Goal: Task Accomplishment & Management: Complete application form

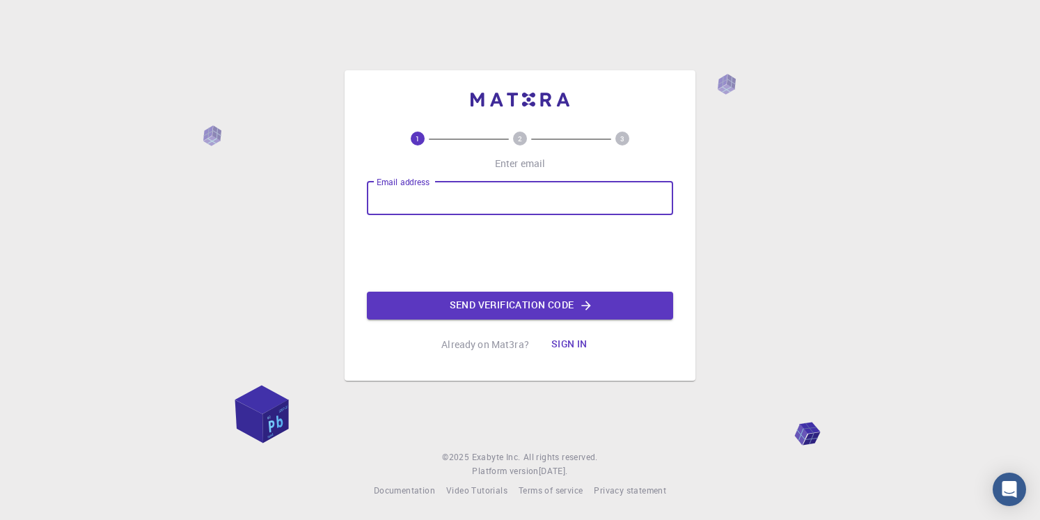
click at [430, 200] on input "Email address" at bounding box center [520, 198] width 306 height 33
type input "[PERSON_NAME][EMAIL_ADDRESS][DOMAIN_NAME]"
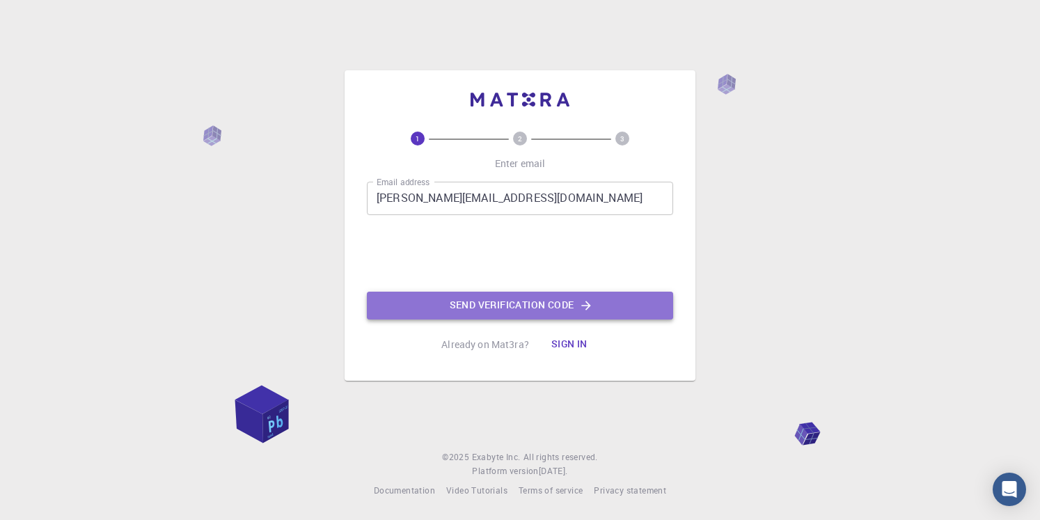
click at [570, 309] on button "Send verification code" at bounding box center [520, 306] width 306 height 28
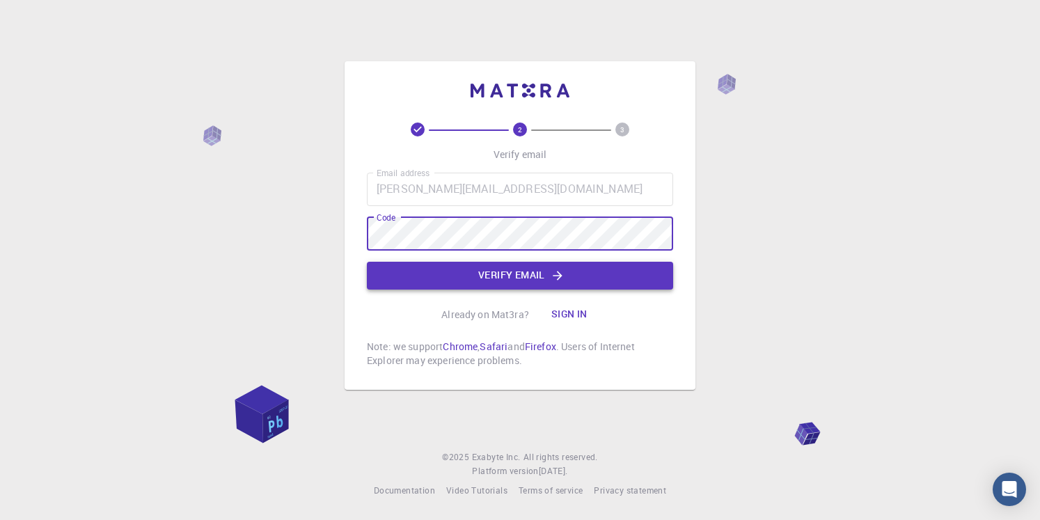
click at [506, 272] on button "Verify email" at bounding box center [520, 276] width 306 height 28
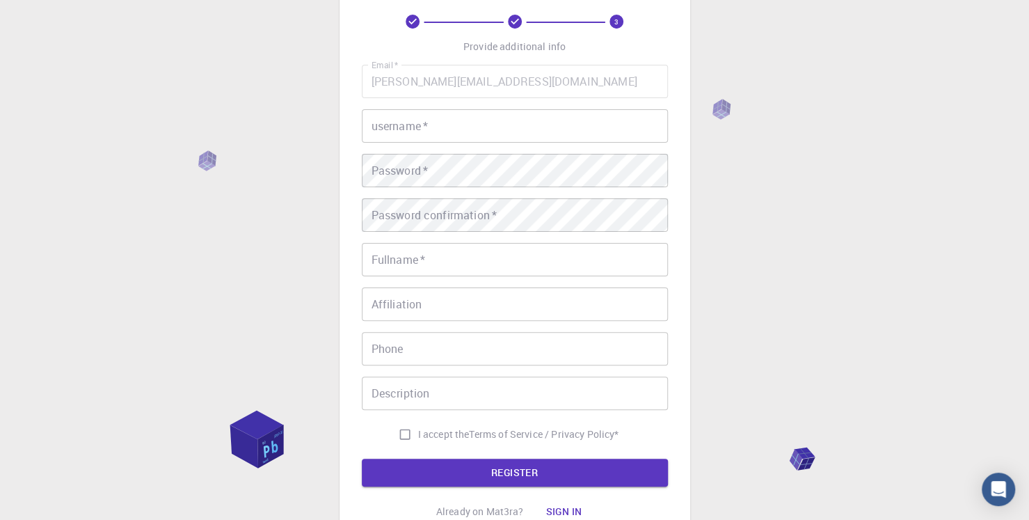
scroll to position [68, 0]
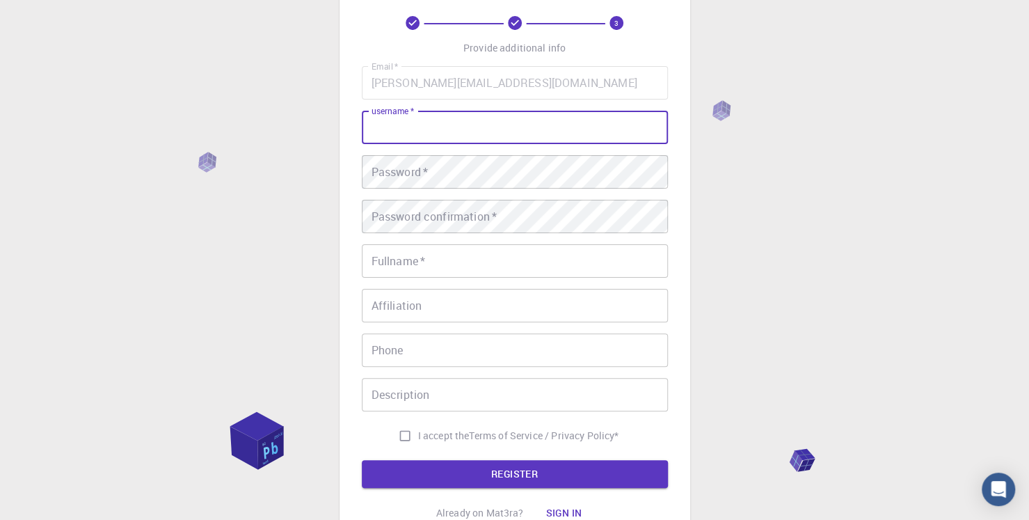
click at [457, 136] on input "username   *" at bounding box center [515, 127] width 306 height 33
type input "[PERSON_NAME]"
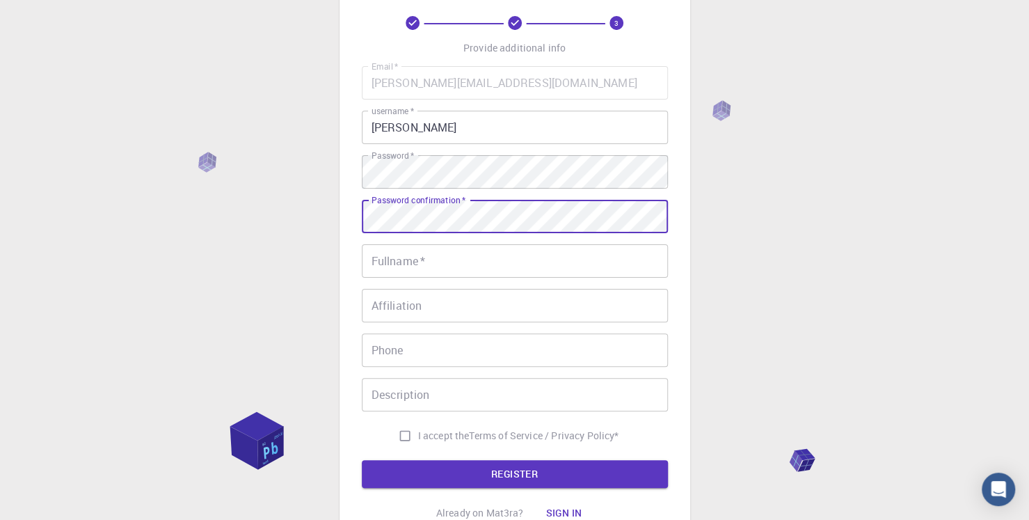
click at [430, 260] on input "Fullname   *" at bounding box center [515, 260] width 306 height 33
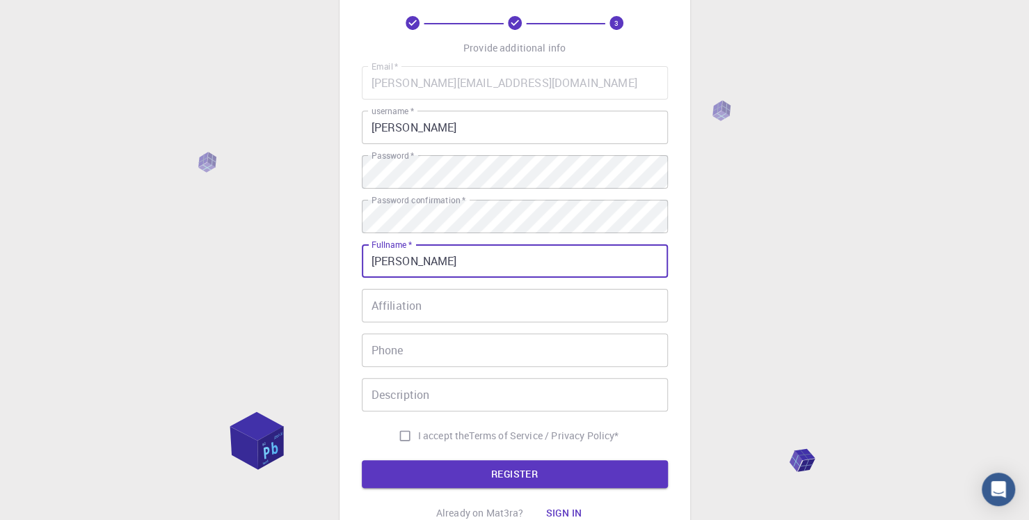
type input "[PERSON_NAME]"
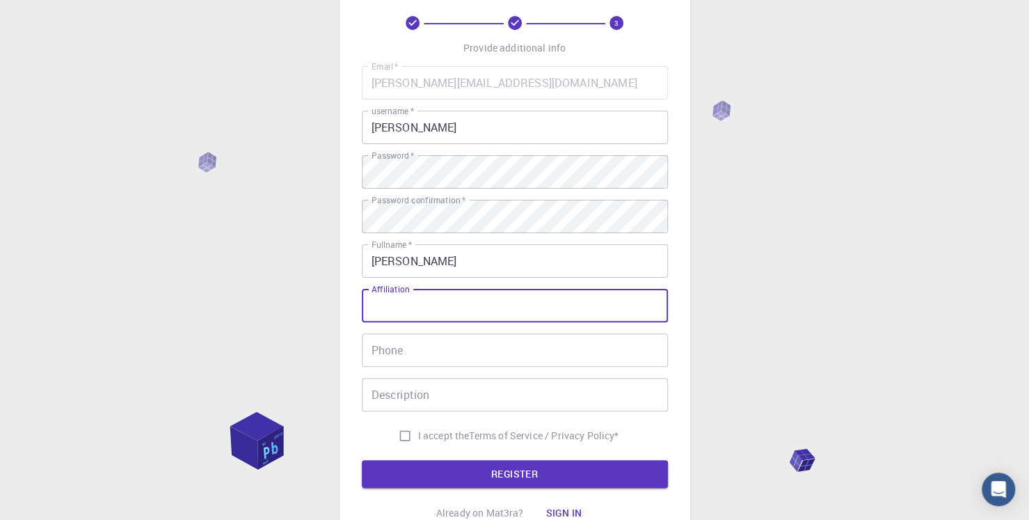
click at [417, 315] on input "Affiliation" at bounding box center [515, 305] width 306 height 33
type input "IIT ROPAR"
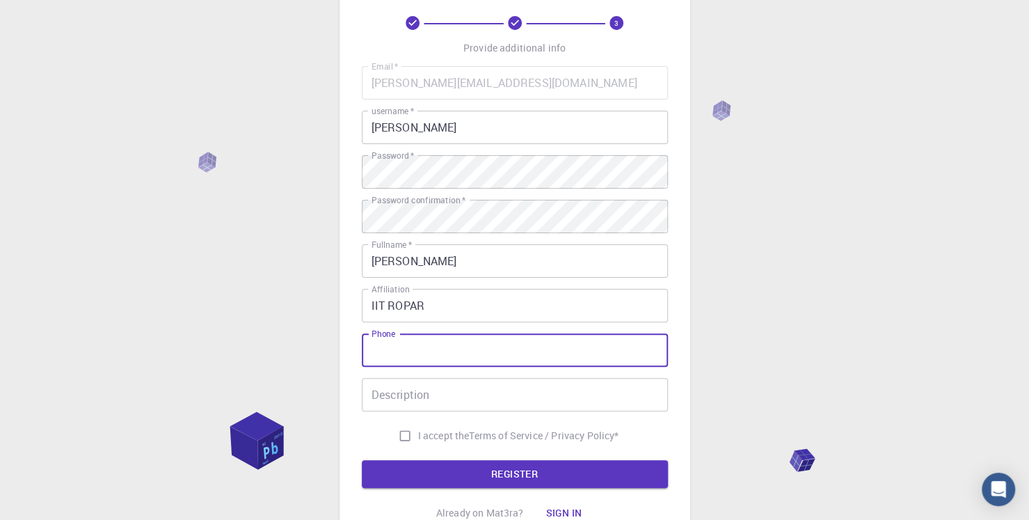
click at [407, 350] on input "Phone" at bounding box center [515, 349] width 306 height 33
type input "9805936811"
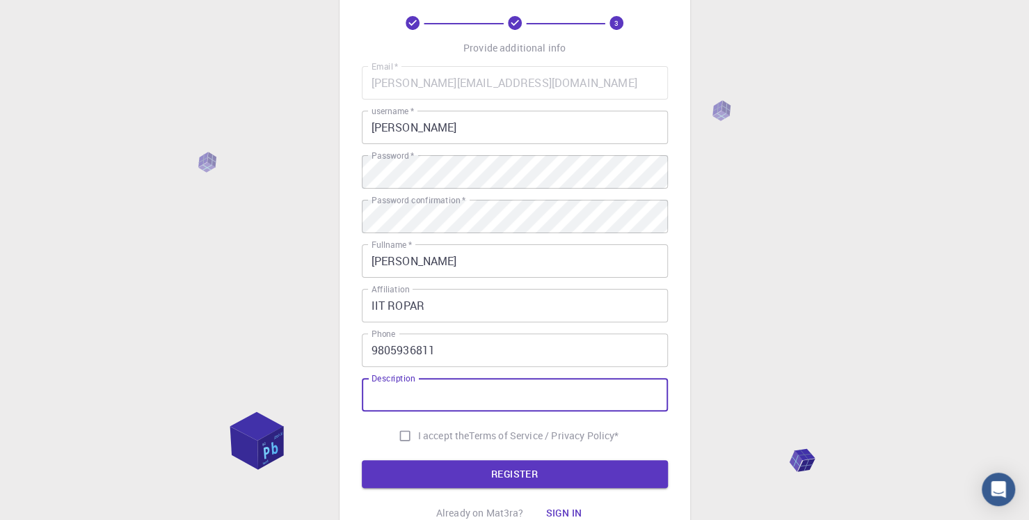
click at [410, 397] on input "Description" at bounding box center [515, 394] width 306 height 33
type input "ML for research purpose"
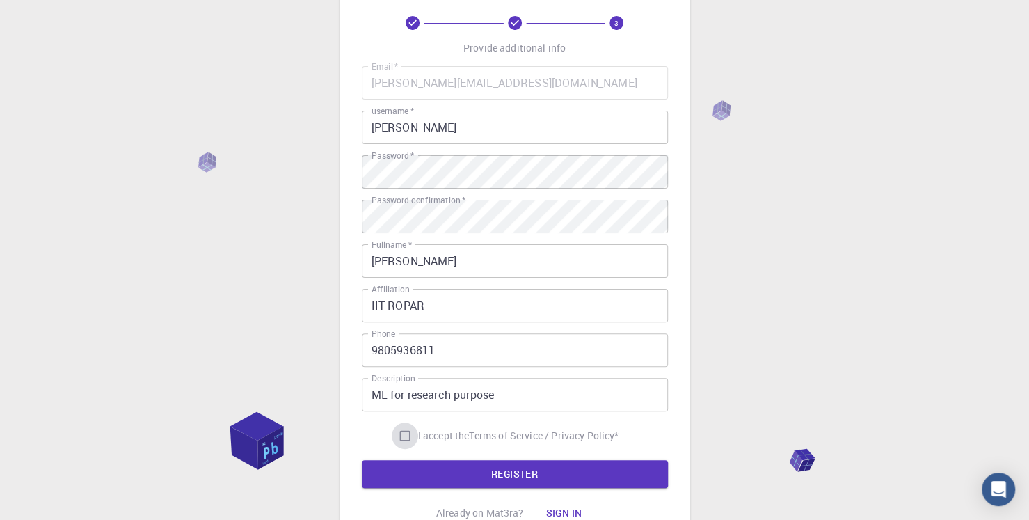
click at [402, 435] on input "I accept the Terms of Service / Privacy Policy *" at bounding box center [405, 435] width 26 height 26
checkbox input "true"
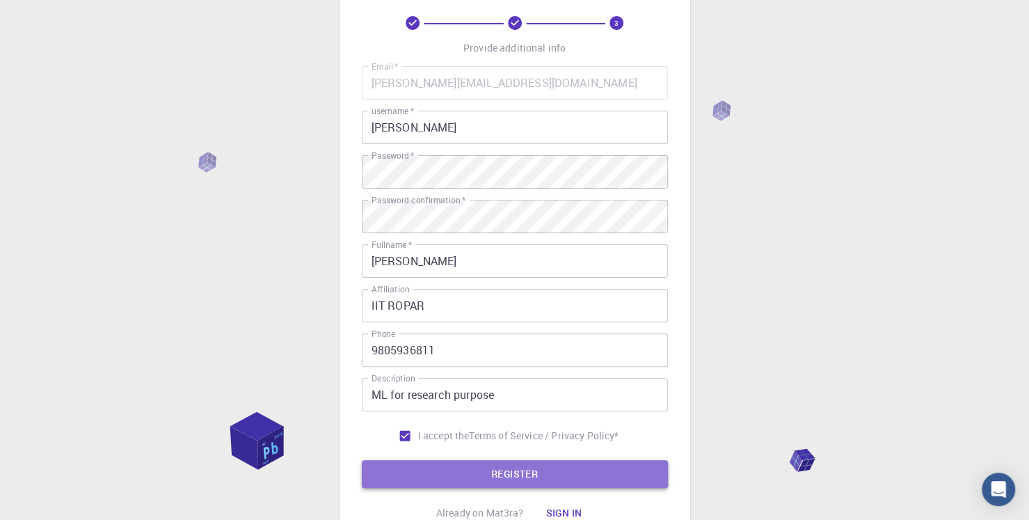
click at [505, 470] on button "REGISTER" at bounding box center [515, 474] width 306 height 28
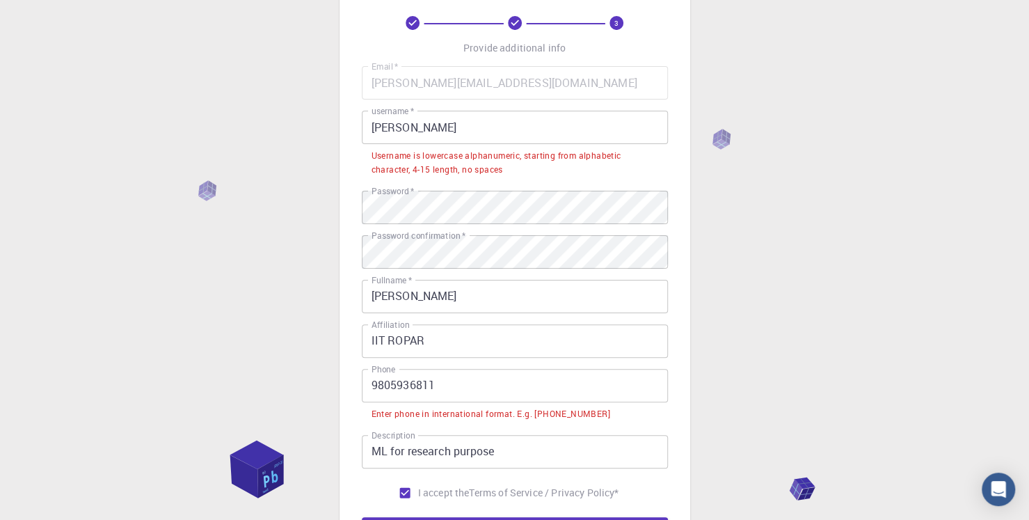
click at [482, 394] on input "9805936811" at bounding box center [515, 385] width 306 height 33
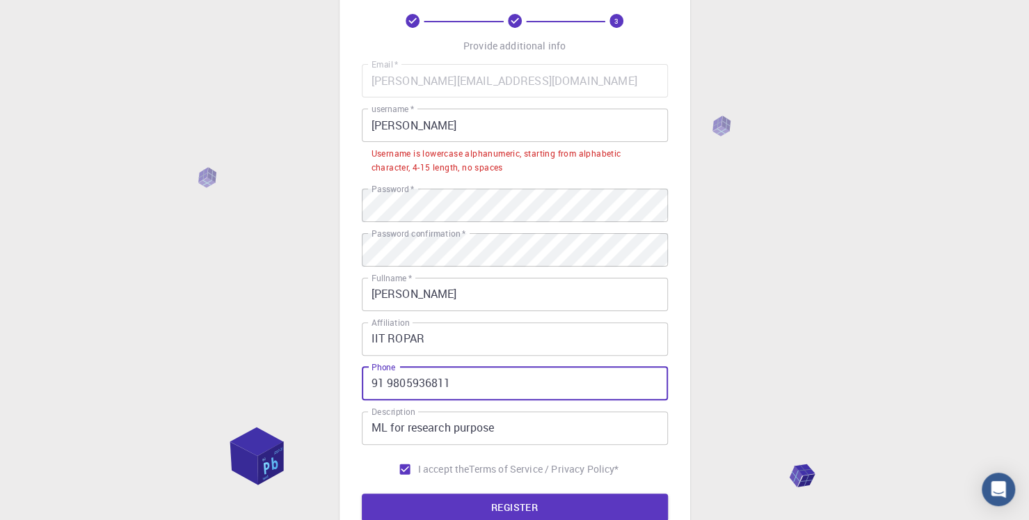
scroll to position [69, 0]
type input "91 9805936811"
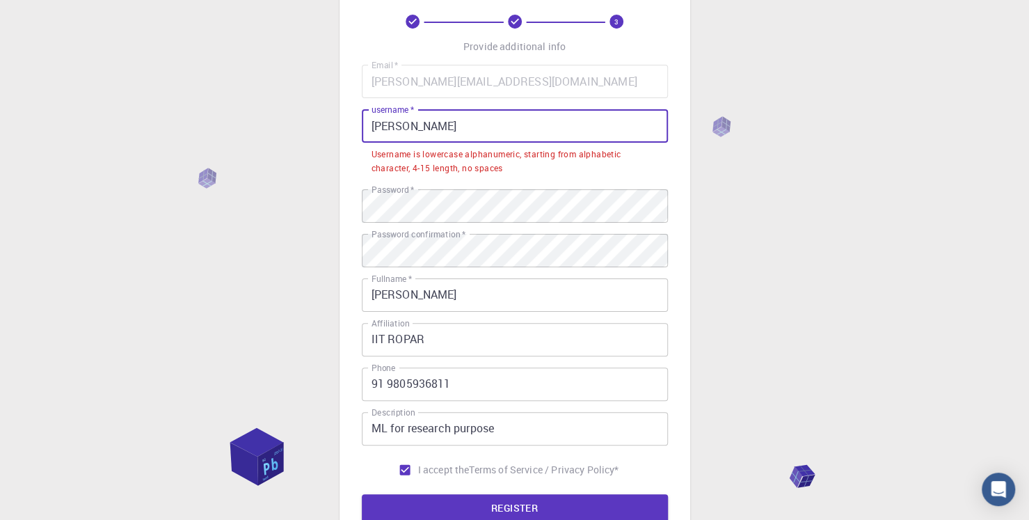
click at [507, 122] on input "[PERSON_NAME]" at bounding box center [515, 125] width 306 height 33
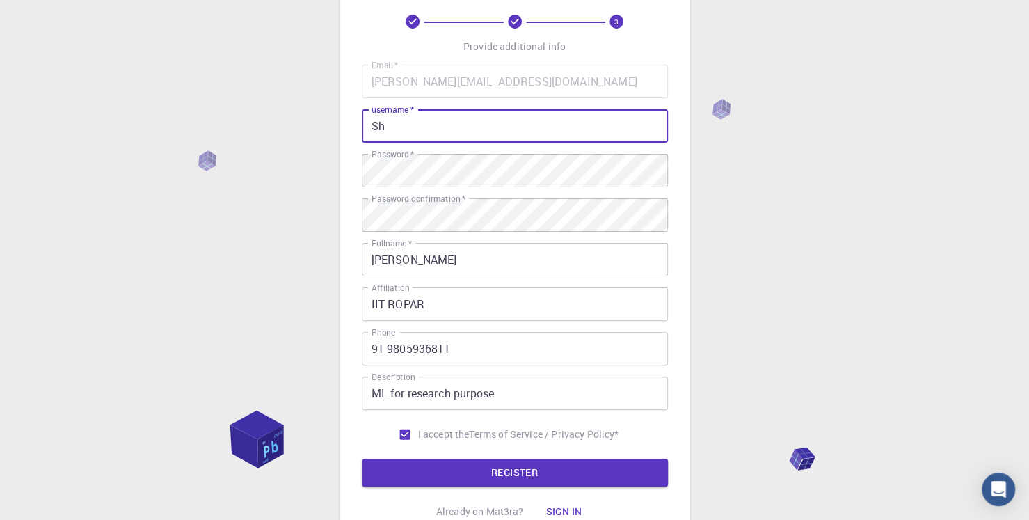
type input "S"
type input "[PERSON_NAME]"
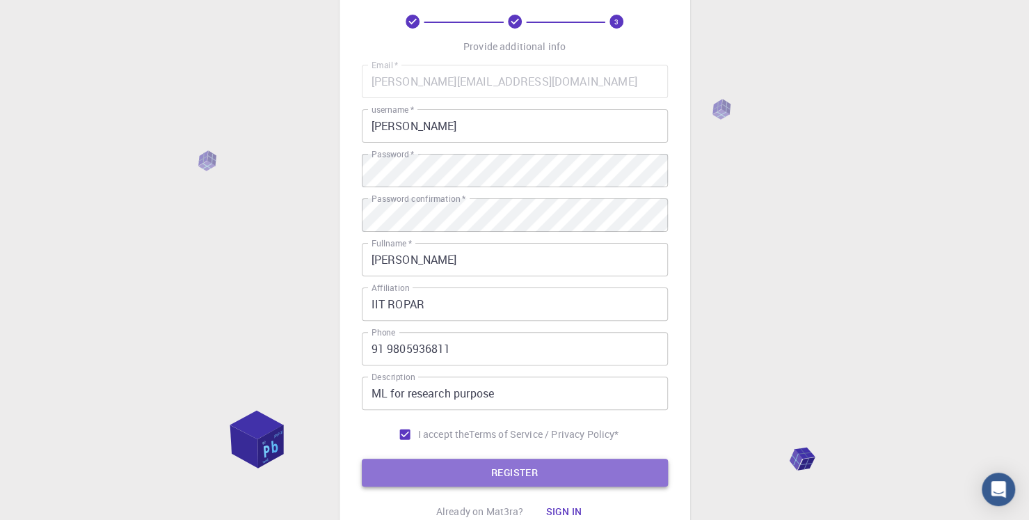
click at [514, 482] on button "REGISTER" at bounding box center [515, 473] width 306 height 28
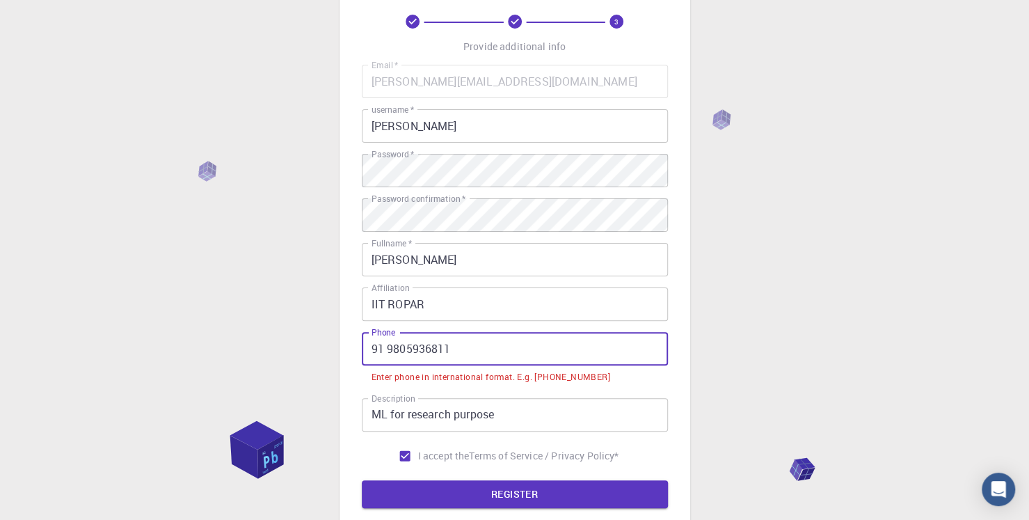
click at [384, 353] on input "91 9805936811" at bounding box center [515, 348] width 306 height 33
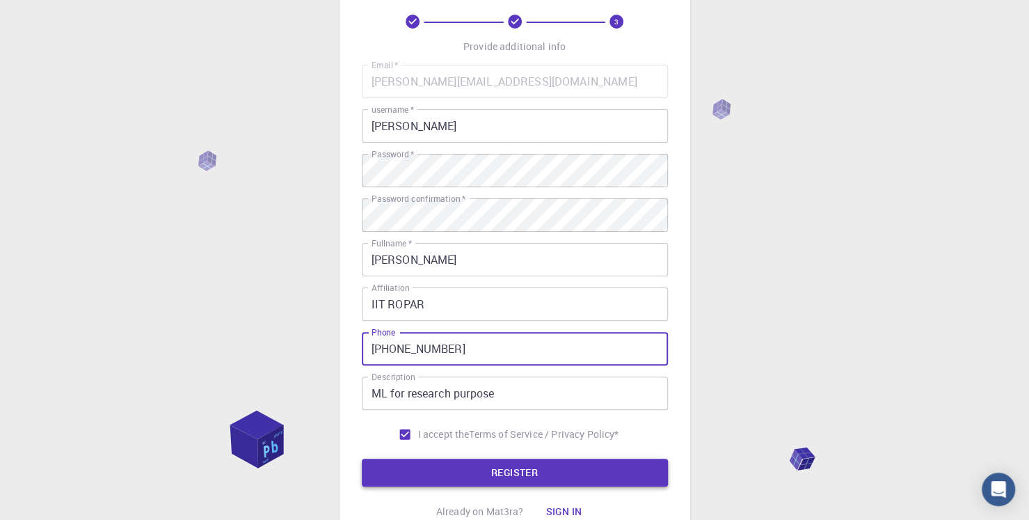
type input "[PHONE_NUMBER]"
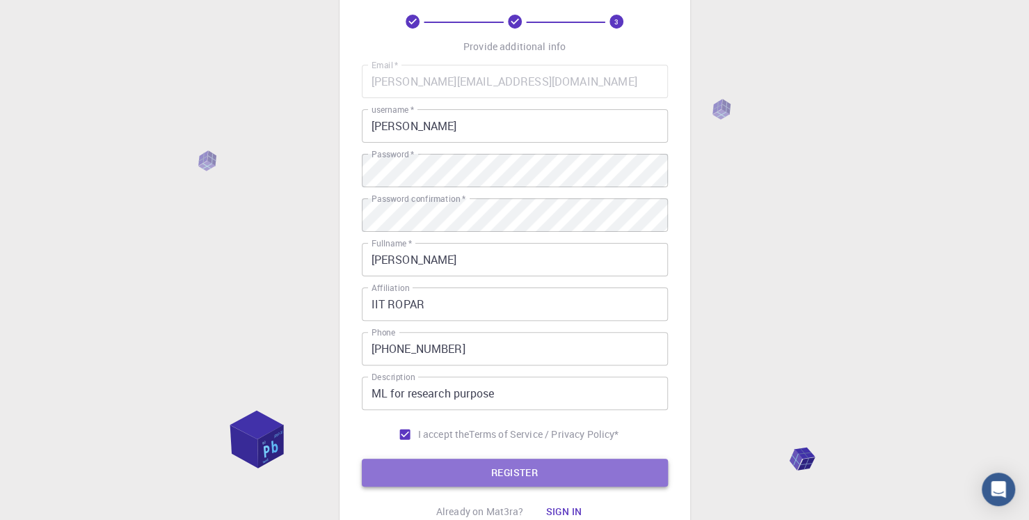
click at [525, 466] on button "REGISTER" at bounding box center [515, 473] width 306 height 28
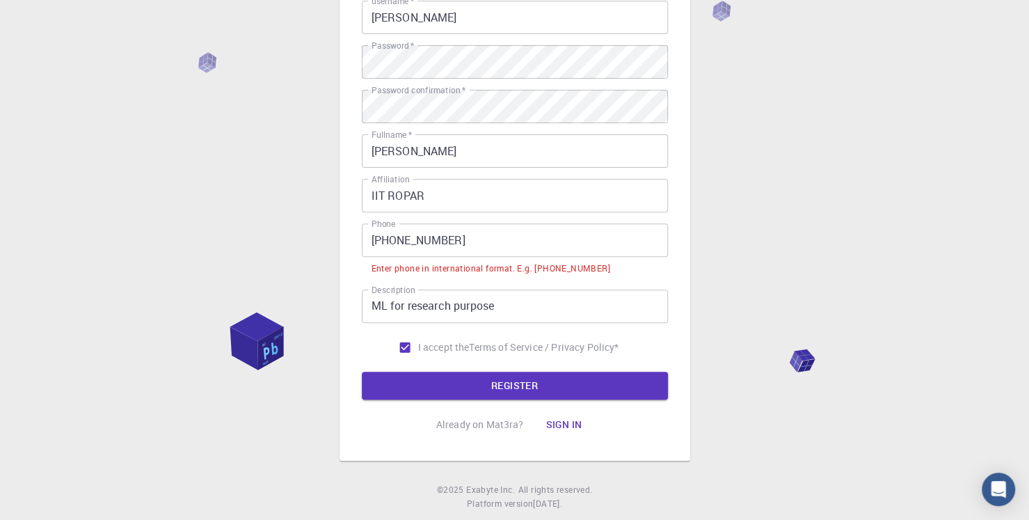
scroll to position [179, 0]
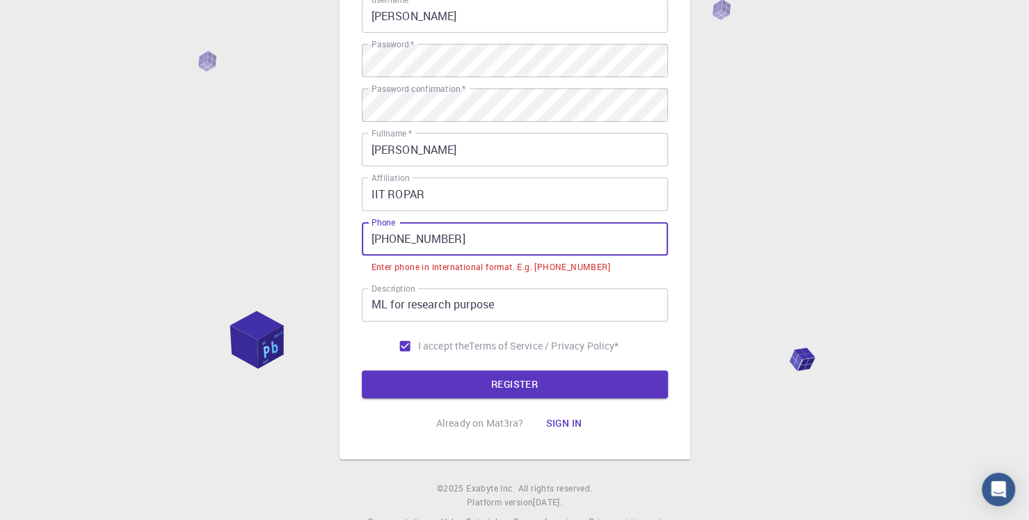
click at [395, 244] on input "[PHONE_NUMBER]" at bounding box center [515, 238] width 306 height 33
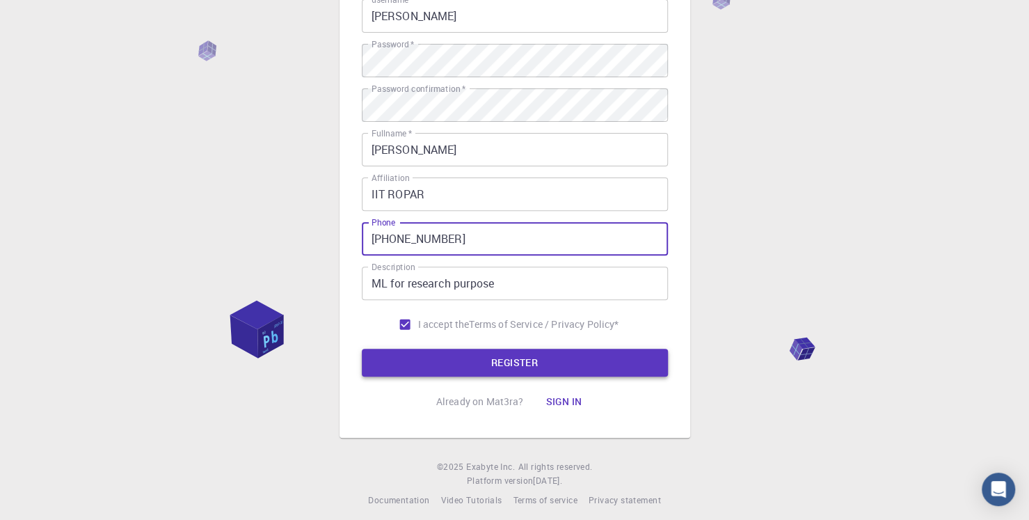
type input "[PHONE_NUMBER]"
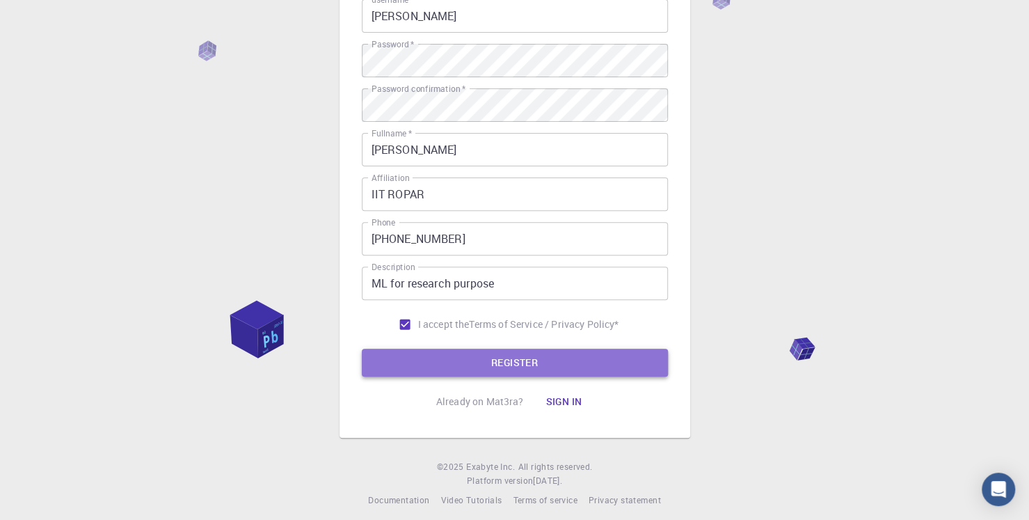
click at [511, 360] on button "REGISTER" at bounding box center [515, 363] width 306 height 28
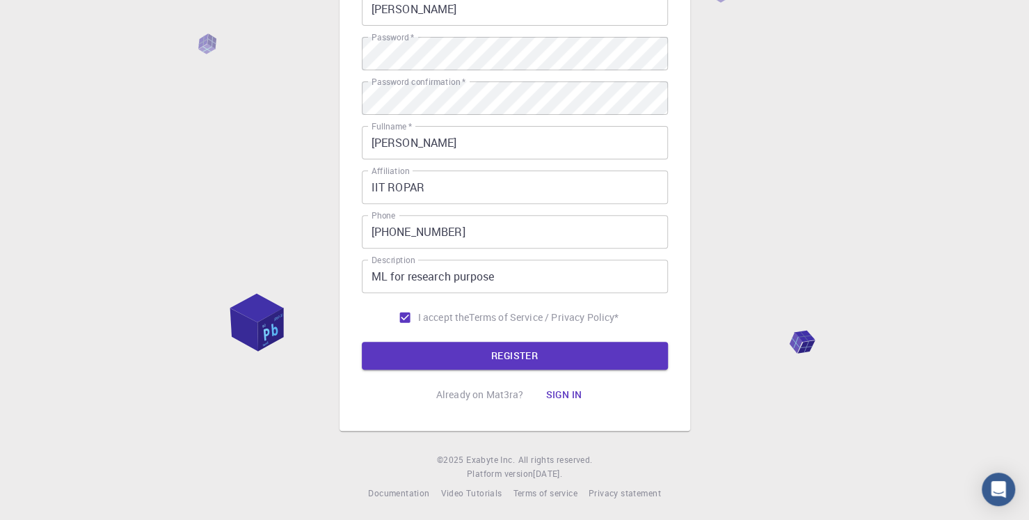
scroll to position [189, 0]
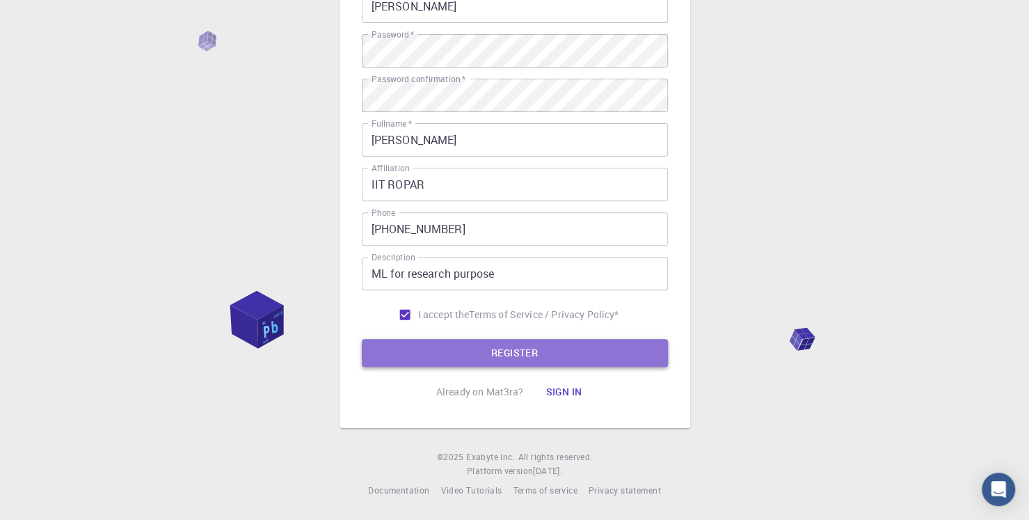
click at [516, 349] on button "REGISTER" at bounding box center [515, 353] width 306 height 28
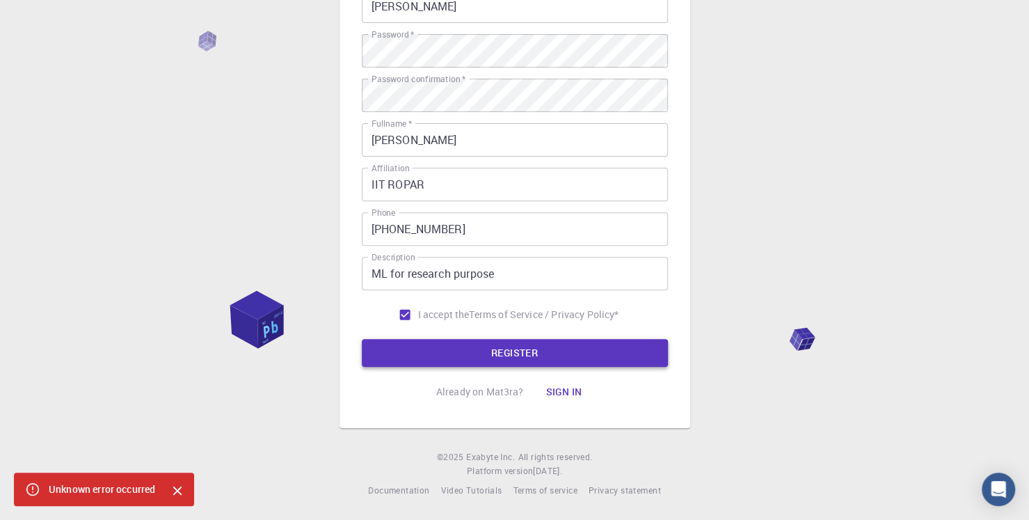
scroll to position [0, 0]
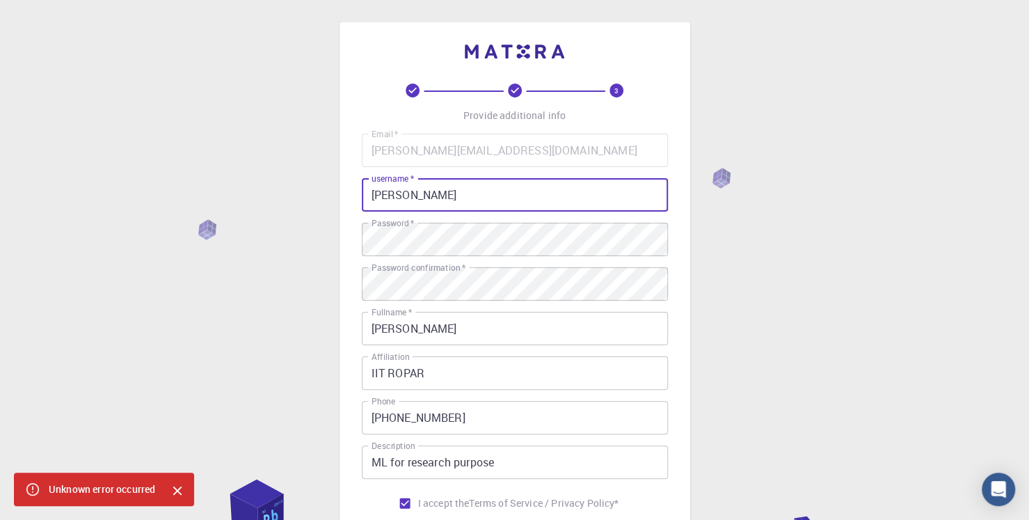
click at [422, 197] on input "[PERSON_NAME]" at bounding box center [515, 194] width 306 height 33
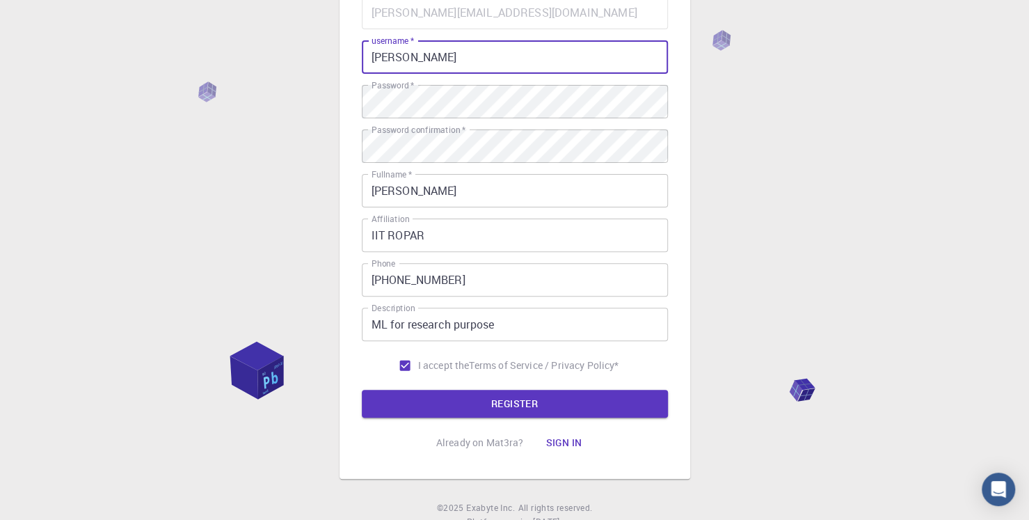
scroll to position [189, 0]
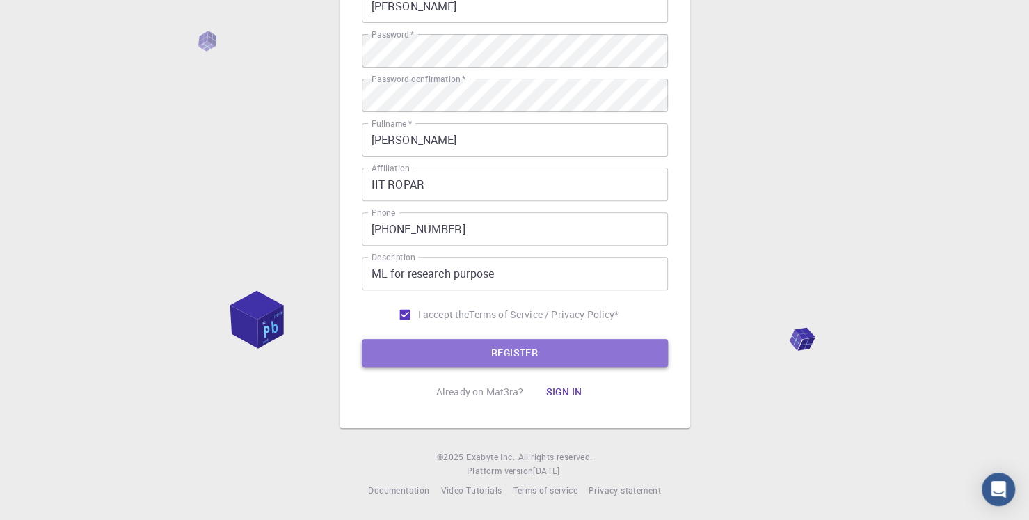
click at [506, 351] on button "REGISTER" at bounding box center [515, 353] width 306 height 28
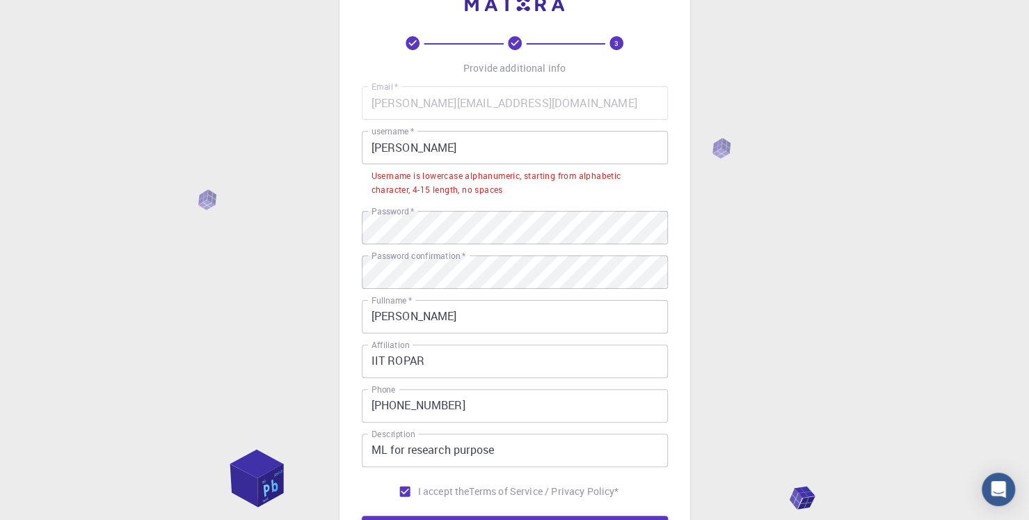
scroll to position [45, 0]
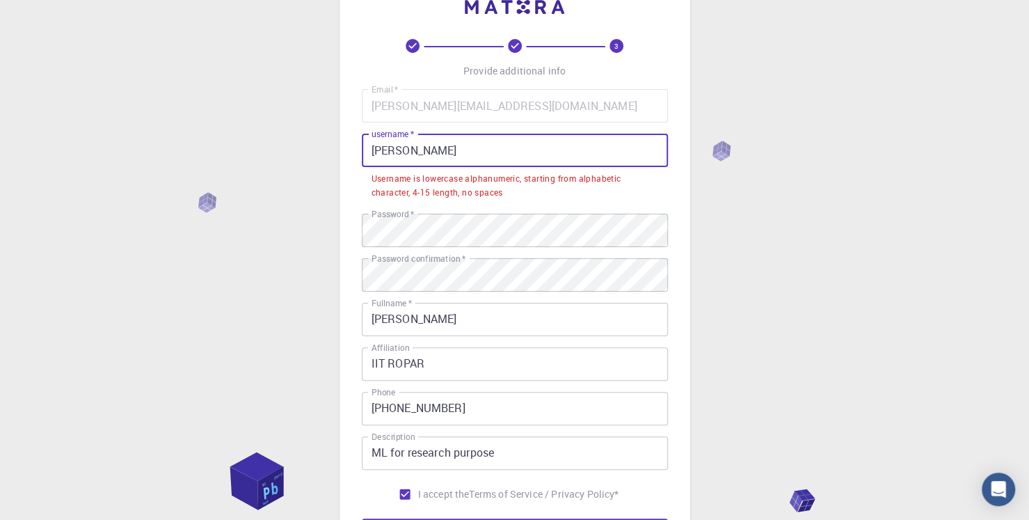
click at [469, 160] on input "[PERSON_NAME]" at bounding box center [515, 150] width 306 height 33
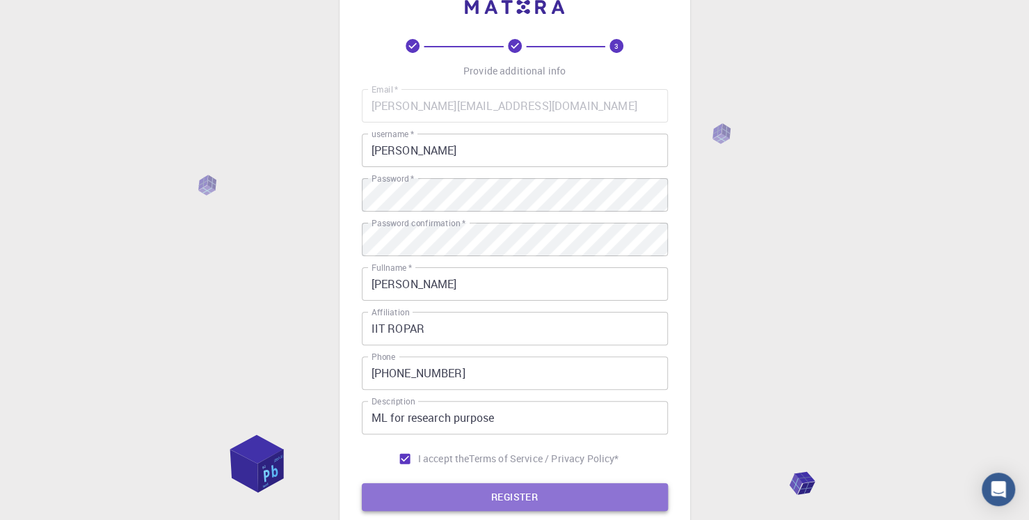
click at [519, 503] on button "REGISTER" at bounding box center [515, 497] width 306 height 28
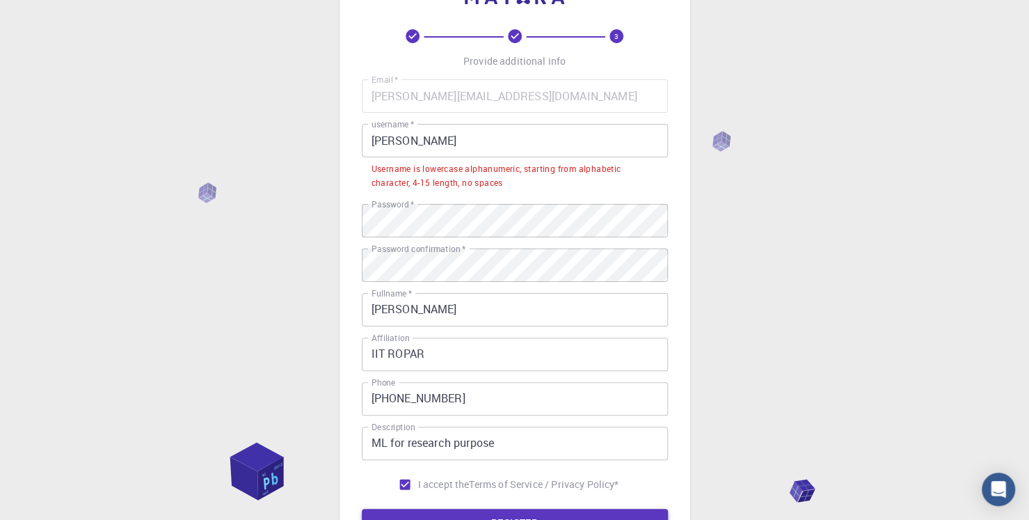
scroll to position [56, 0]
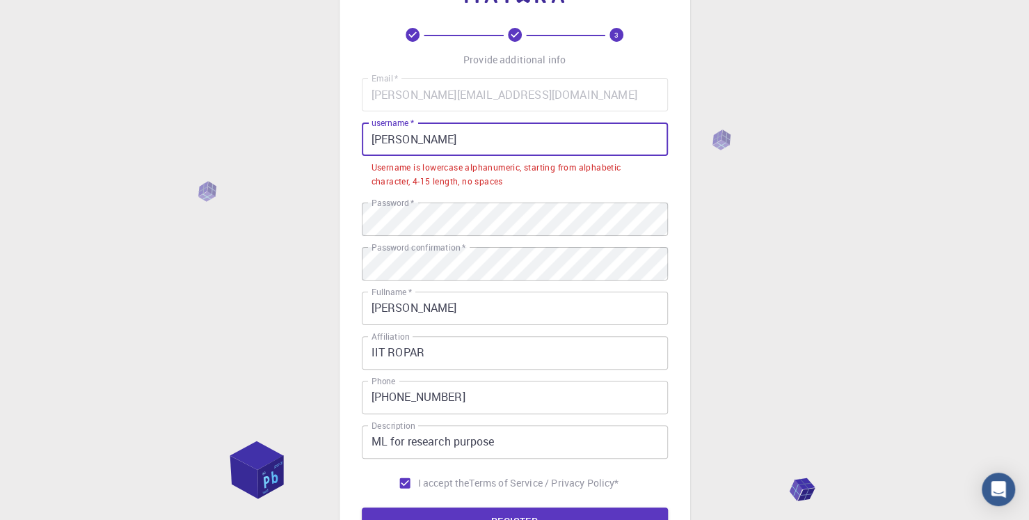
click at [464, 138] on input "[PERSON_NAME]" at bounding box center [515, 138] width 306 height 33
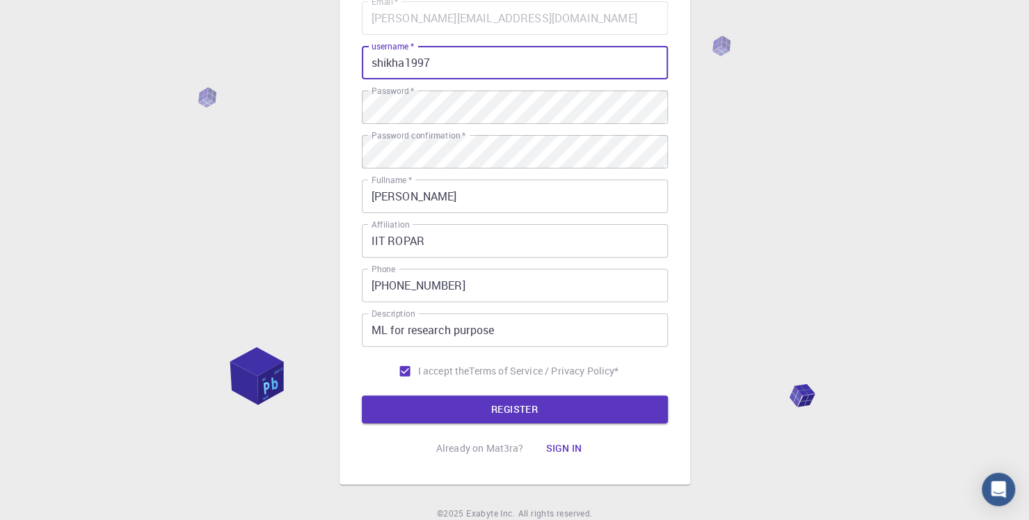
scroll to position [150, 0]
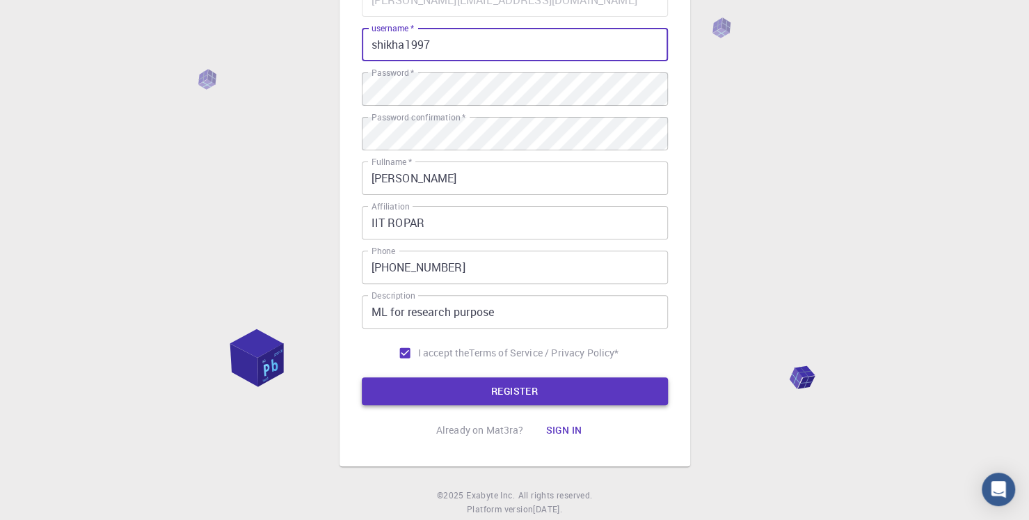
type input "shikha1997"
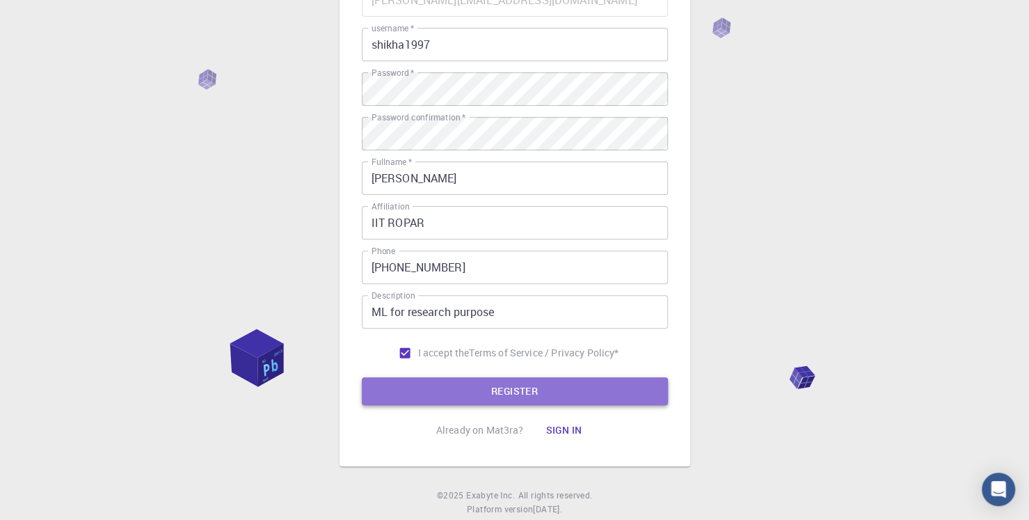
click at [540, 388] on button "REGISTER" at bounding box center [515, 391] width 306 height 28
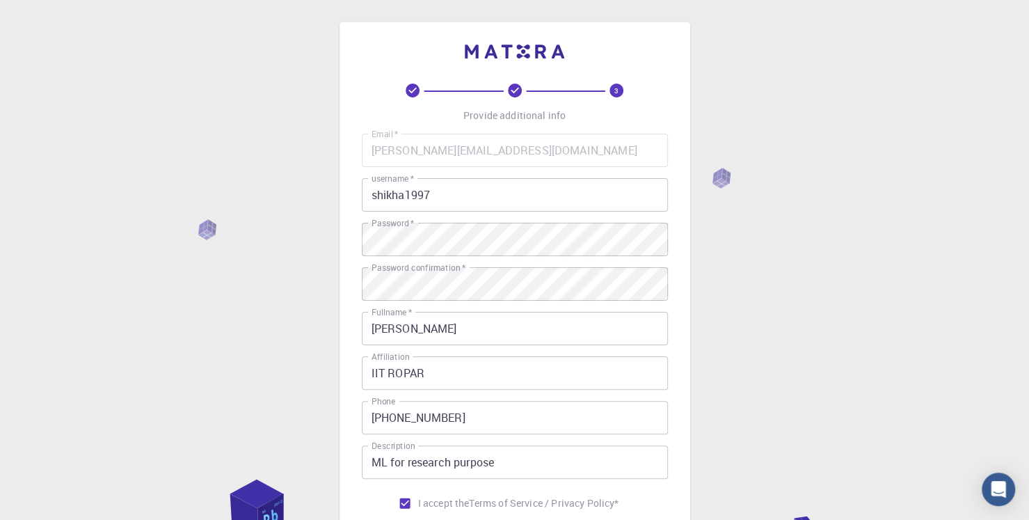
scroll to position [189, 0]
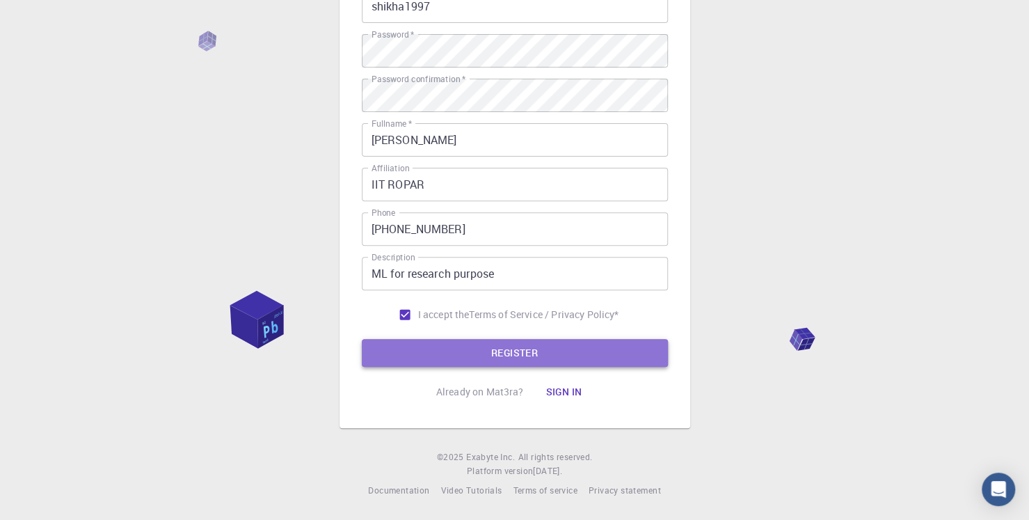
click at [515, 344] on button "REGISTER" at bounding box center [515, 353] width 306 height 28
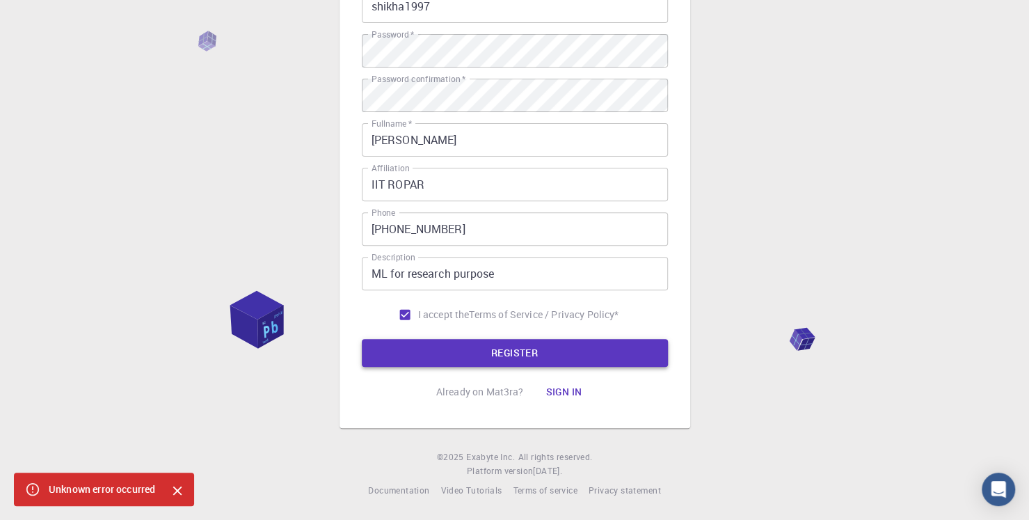
scroll to position [0, 0]
